Goal: Task Accomplishment & Management: Use online tool/utility

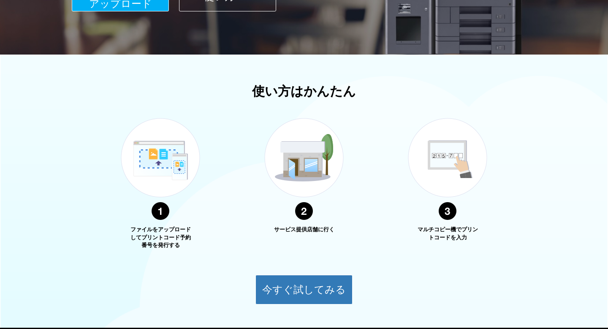
scroll to position [22, 0]
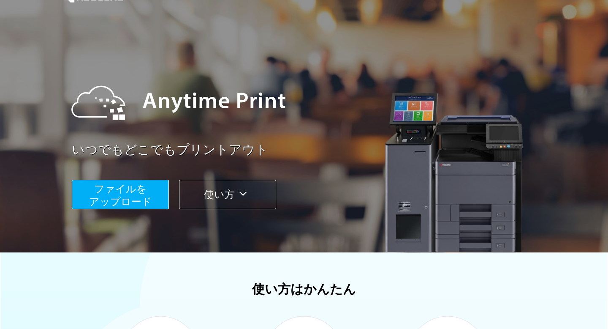
click at [107, 195] on button "ファイルを ​​アップロード" at bounding box center [120, 194] width 97 height 30
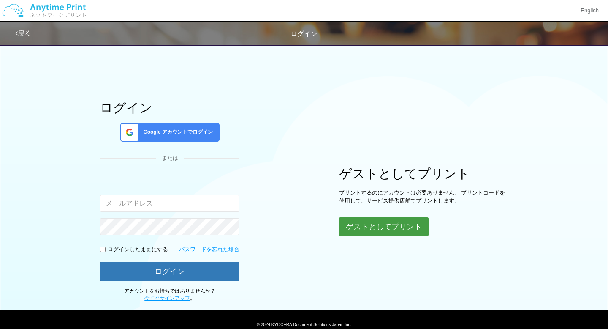
click at [408, 228] on button "ゲストとしてプリント" at bounding box center [384, 226] width 90 height 19
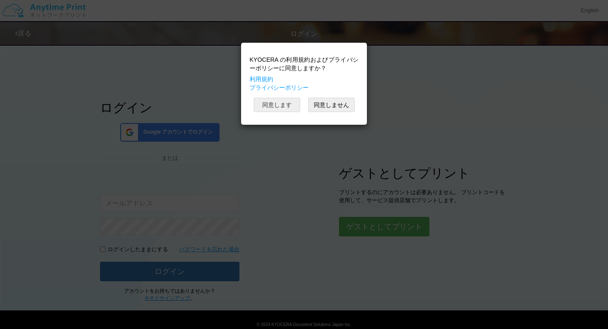
click at [274, 104] on button "同意します" at bounding box center [277, 105] width 46 height 14
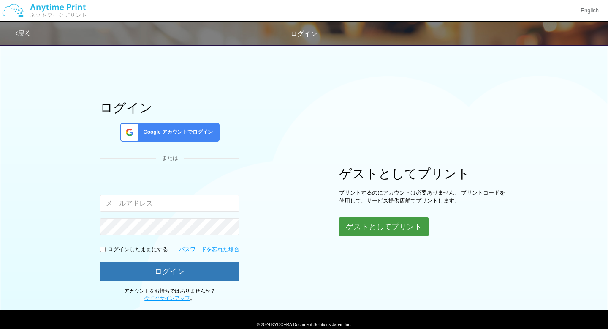
click at [375, 222] on button "ゲストとしてプリント" at bounding box center [384, 226] width 90 height 19
click at [384, 214] on div "ゲストとしてプリント プリントするのにアカウントは必要ありません。 プリントコードを使用して、サービス提供店舗でプリントします。 ゲストとしてプリント" at bounding box center [423, 201] width 169 height 70
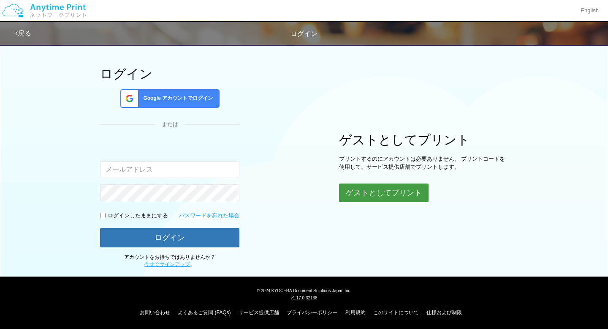
click at [375, 190] on button "ゲストとしてプリント" at bounding box center [384, 192] width 90 height 19
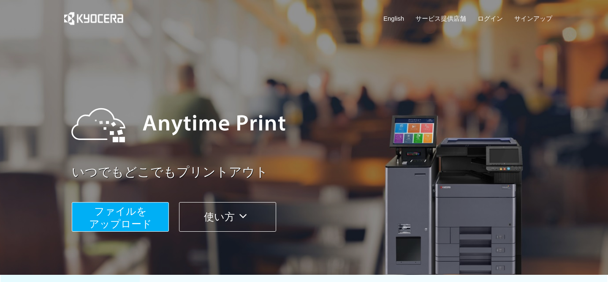
click at [117, 208] on span "ファイルを ​​アップロード" at bounding box center [120, 217] width 63 height 24
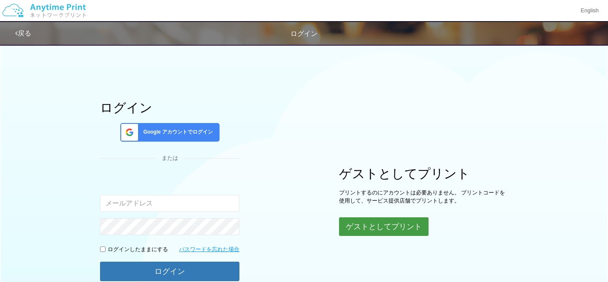
click at [375, 221] on button "ゲストとしてプリント" at bounding box center [384, 226] width 90 height 19
click at [372, 228] on button "ゲストとしてプリント" at bounding box center [384, 226] width 90 height 19
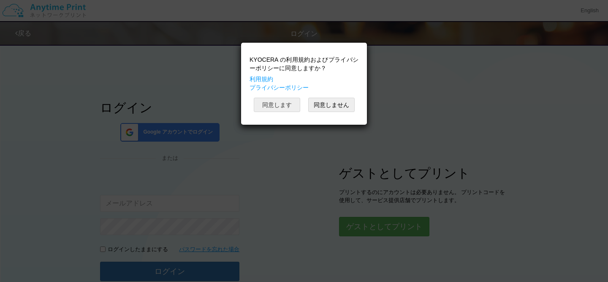
click at [282, 108] on button "同意します" at bounding box center [277, 105] width 46 height 14
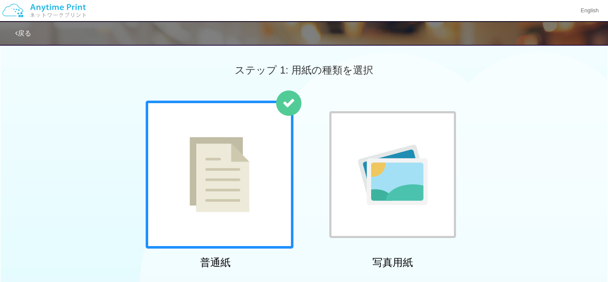
scroll to position [140, 0]
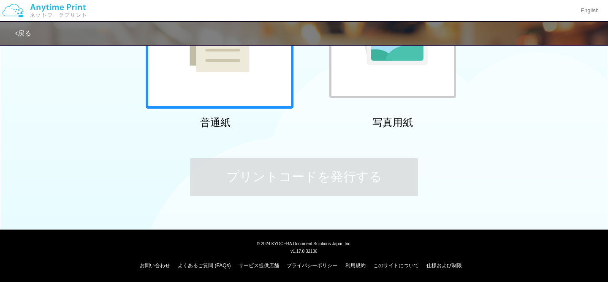
click at [228, 70] on img at bounding box center [220, 34] width 60 height 75
click at [239, 76] on div at bounding box center [220, 35] width 148 height 148
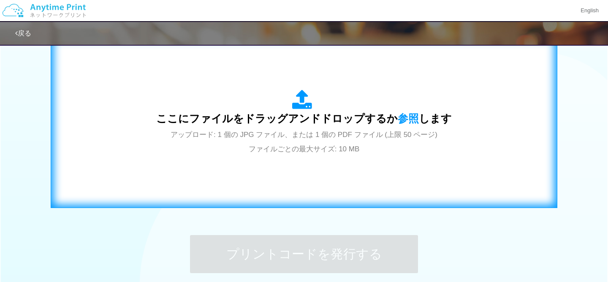
scroll to position [292, 0]
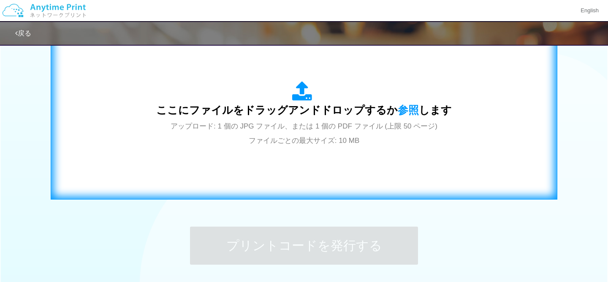
click at [294, 109] on span "ここにファイルをドラッグアンドドロップするか 参照 します" at bounding box center [304, 110] width 296 height 12
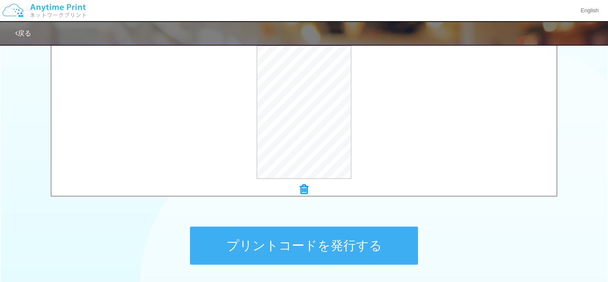
click at [353, 242] on button "プリントコードを発行する" at bounding box center [304, 245] width 228 height 38
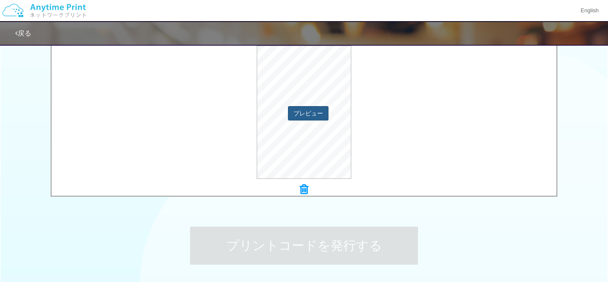
scroll to position [0, 0]
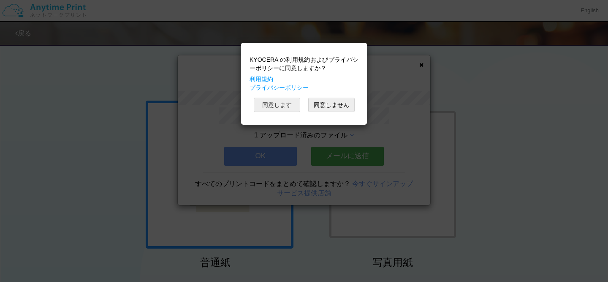
click at [294, 105] on button "同意します" at bounding box center [277, 105] width 46 height 14
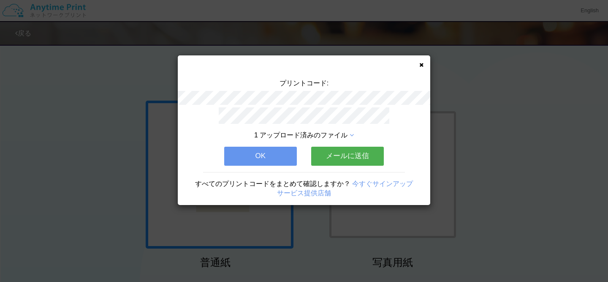
click at [272, 163] on button "OK" at bounding box center [260, 156] width 73 height 19
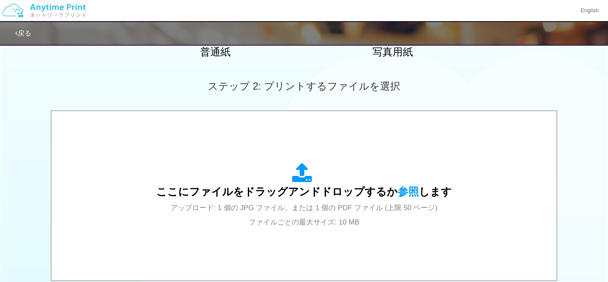
scroll to position [215, 0]
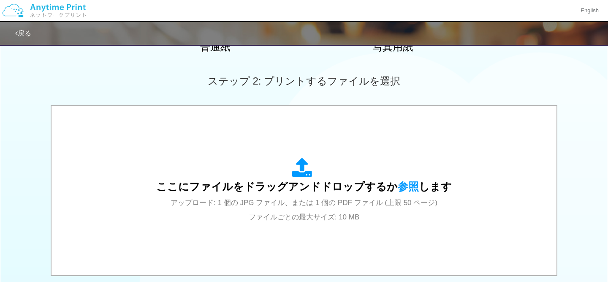
click at [261, 166] on div "ここにファイルをドラッグアンドドロップするか 参照 します アップロード: 1 個の JPG ファイル、または 1 個の PDF ファイル (上限 50 ペー…" at bounding box center [304, 191] width 296 height 66
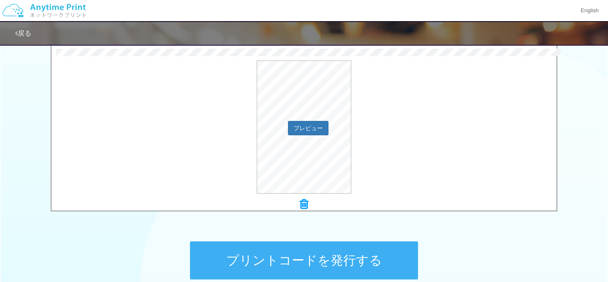
scroll to position [294, 0]
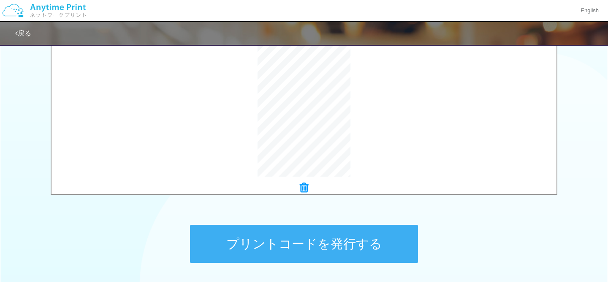
click at [344, 242] on button "プリントコードを発行する" at bounding box center [304, 244] width 228 height 38
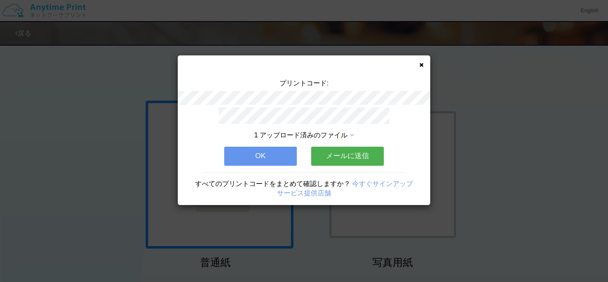
click at [257, 161] on button "OK" at bounding box center [260, 156] width 73 height 19
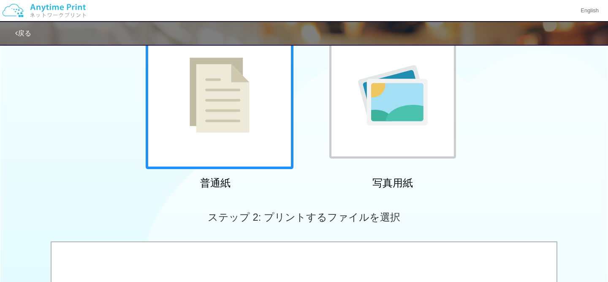
scroll to position [210, 0]
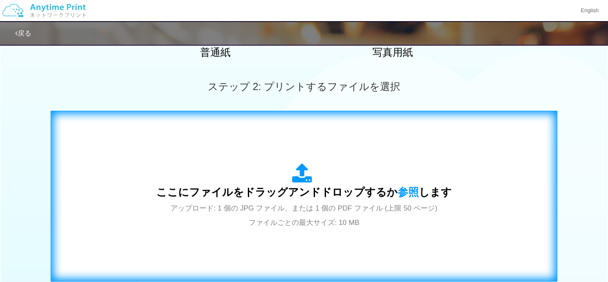
click at [303, 226] on span "アップロード: 1 個の JPG ファイル、または 1 個の PDF ファイル (上限 50 ページ) ファイルごとの最大サイズ: 10 MB" at bounding box center [304, 215] width 267 height 22
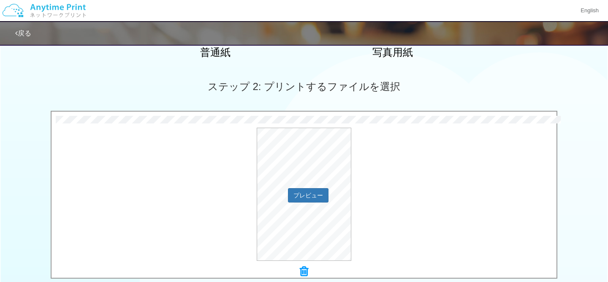
scroll to position [295, 0]
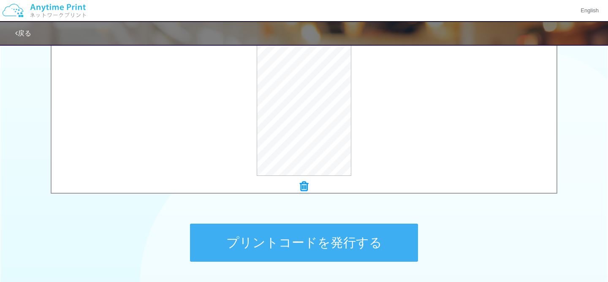
click at [386, 236] on button "プリントコードを発行する" at bounding box center [304, 242] width 228 height 38
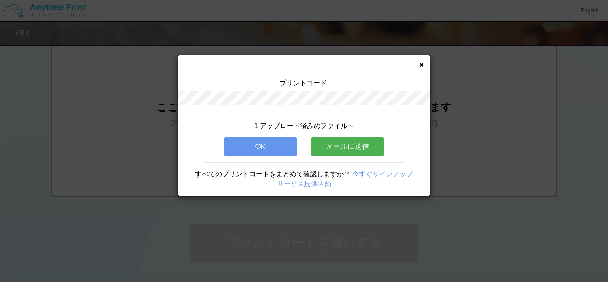
scroll to position [0, 0]
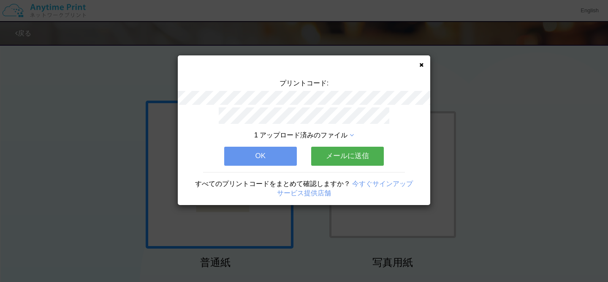
click at [420, 63] on icon at bounding box center [421, 64] width 4 height 5
